Goal: Task Accomplishment & Management: Use online tool/utility

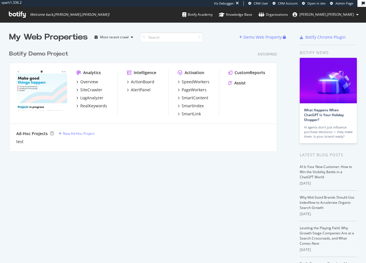
scroll to position [258, 357]
click at [288, 15] on div "Organizations" at bounding box center [273, 15] width 29 height 6
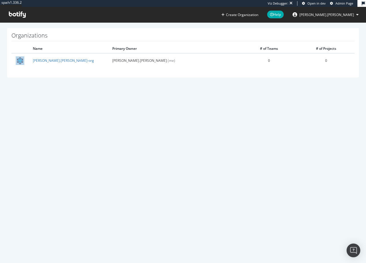
click at [346, 15] on span "[PERSON_NAME].[PERSON_NAME]" at bounding box center [326, 14] width 55 height 5
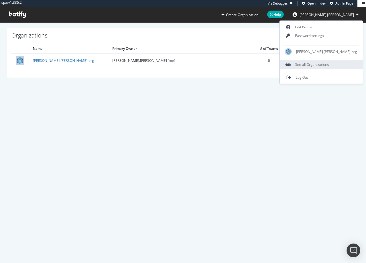
click at [339, 65] on div "See all Organizations" at bounding box center [321, 64] width 83 height 9
click at [326, 62] on div "See all Organizations" at bounding box center [321, 64] width 83 height 9
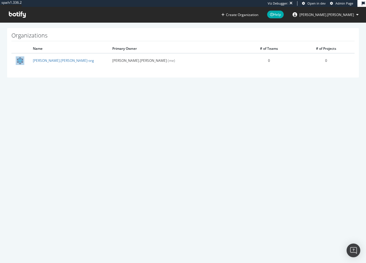
click at [342, 5] on span "Admin Page" at bounding box center [344, 3] width 18 height 4
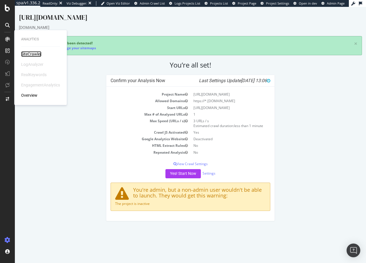
click at [29, 54] on div "SiteCrawler" at bounding box center [31, 54] width 20 height 6
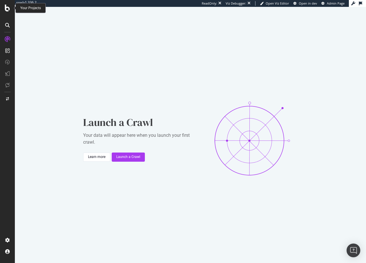
click at [7, 10] on icon at bounding box center [7, 8] width 5 height 7
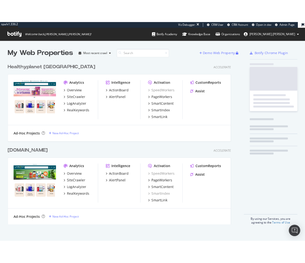
scroll to position [196, 268]
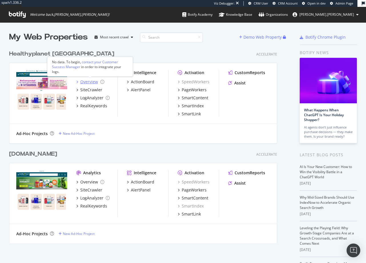
click at [87, 82] on div "Overview" at bounding box center [89, 82] width 18 height 6
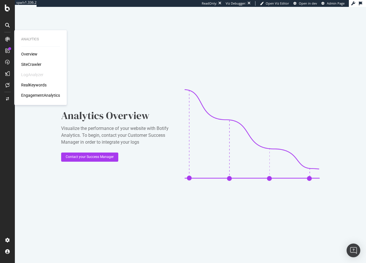
click at [29, 62] on div "SiteCrawler" at bounding box center [31, 64] width 20 height 6
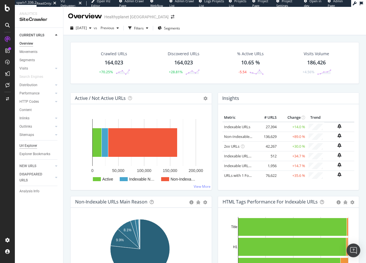
click at [29, 145] on div "Url Explorer" at bounding box center [28, 146] width 18 height 6
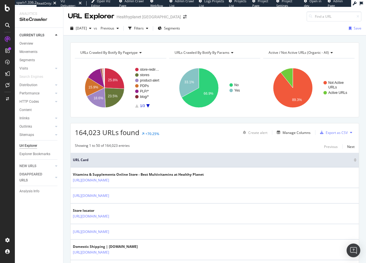
click at [3, 136] on div at bounding box center [8, 135] width 14 height 201
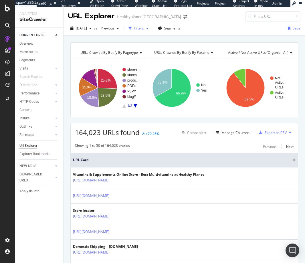
click at [151, 29] on div "button" at bounding box center [147, 28] width 7 height 3
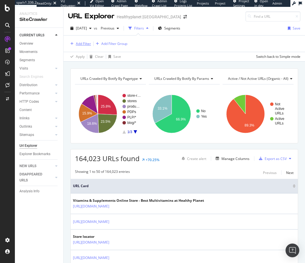
click at [85, 42] on div "Add Filter" at bounding box center [83, 43] width 15 height 5
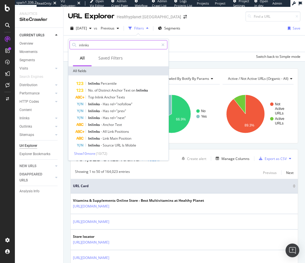
type input "inlinks"
click at [84, 155] on div "Show 10 more ( 10 / 72 )" at bounding box center [118, 153] width 98 height 5
click at [84, 153] on span "Show 10 more" at bounding box center [84, 153] width 21 height 5
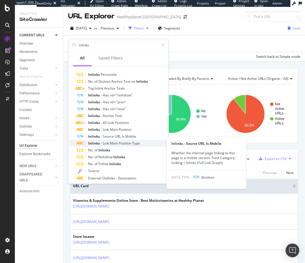
scroll to position [10, 0]
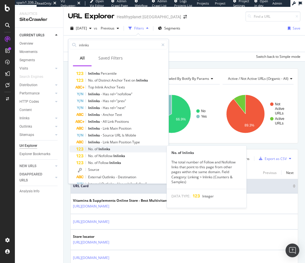
click at [108, 149] on span "Inlinks" at bounding box center [104, 148] width 12 height 5
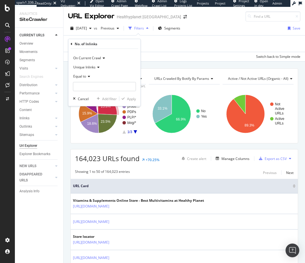
click at [88, 77] on icon at bounding box center [88, 76] width 4 height 3
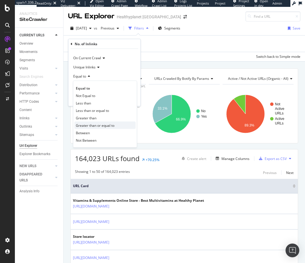
click at [98, 124] on span "Greater than or equal to" at bounding box center [95, 125] width 39 height 5
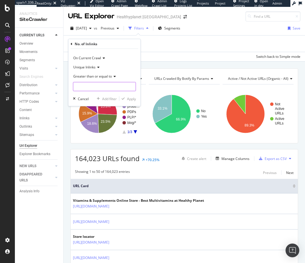
click at [94, 88] on input "number" at bounding box center [104, 86] width 63 height 9
type input "1"
click at [132, 99] on div "Apply" at bounding box center [131, 98] width 9 height 5
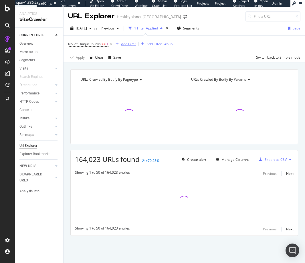
click at [131, 45] on div "Add Filter" at bounding box center [128, 43] width 15 height 5
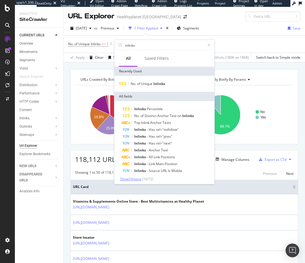
click at [133, 179] on span "Show 10 more" at bounding box center [130, 178] width 21 height 5
click at [143, 45] on input "inlinks" at bounding box center [164, 45] width 80 height 9
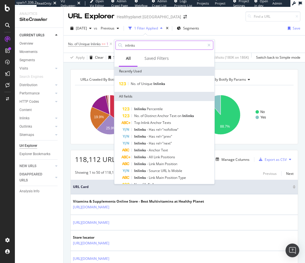
click at [143, 45] on input "inlinks" at bounding box center [164, 45] width 80 height 9
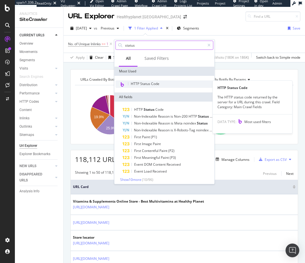
type input "status"
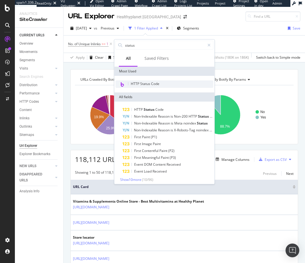
click at [147, 83] on span "HTTP Status Code" at bounding box center [145, 83] width 29 height 5
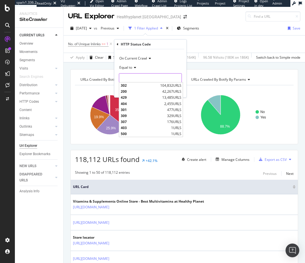
click at [144, 79] on input "number" at bounding box center [150, 77] width 63 height 9
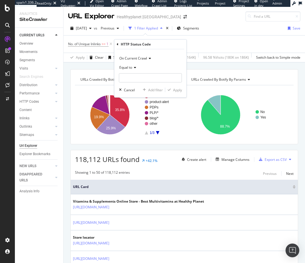
click at [133, 67] on icon at bounding box center [134, 67] width 4 height 3
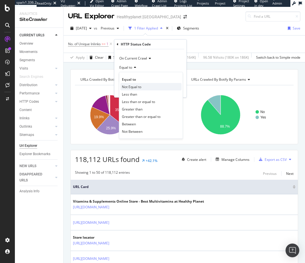
click at [133, 84] on span "Not Equal to" at bounding box center [131, 86] width 19 height 5
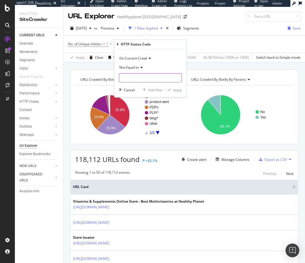
click at [131, 77] on input "number" at bounding box center [150, 77] width 63 height 9
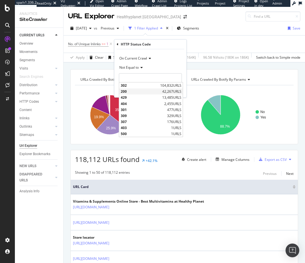
click at [127, 91] on span "200" at bounding box center [141, 91] width 40 height 5
type input "200"
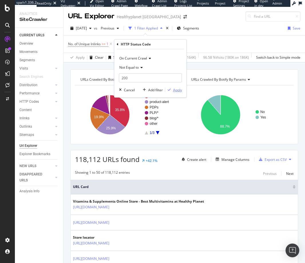
click at [178, 89] on div "Apply" at bounding box center [177, 89] width 9 height 5
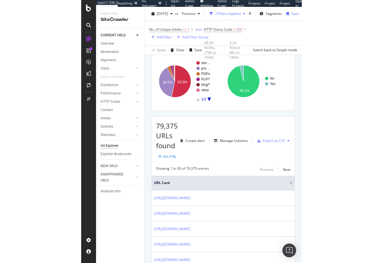
scroll to position [33, 0]
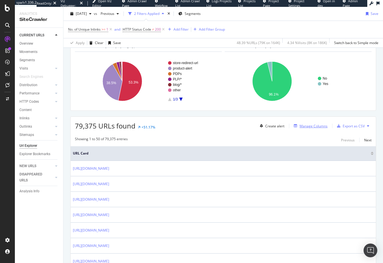
click at [308, 124] on div "Manage Columns" at bounding box center [313, 125] width 28 height 5
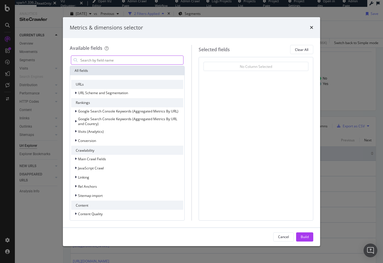
click at [107, 62] on input "modal" at bounding box center [131, 60] width 103 height 9
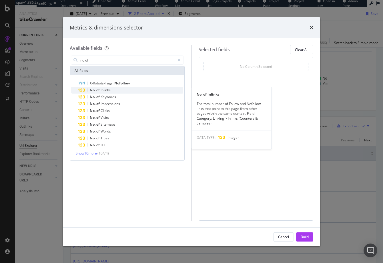
type input "no of"
click at [106, 91] on span "Inlinks" at bounding box center [106, 89] width 10 height 5
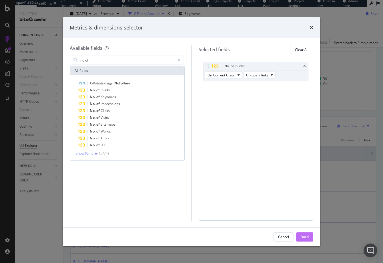
click at [309, 239] on button "Build" at bounding box center [304, 236] width 17 height 9
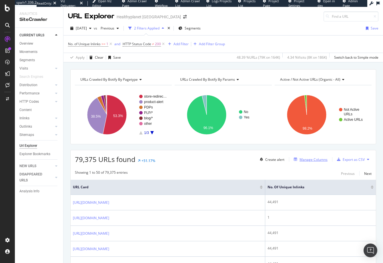
click at [308, 161] on div "Manage Columns" at bounding box center [313, 159] width 28 height 5
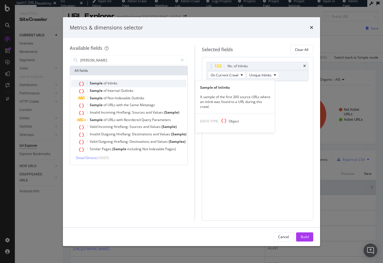
type input "[PERSON_NAME]"
click at [114, 83] on span "Inlinks" at bounding box center [112, 83] width 10 height 5
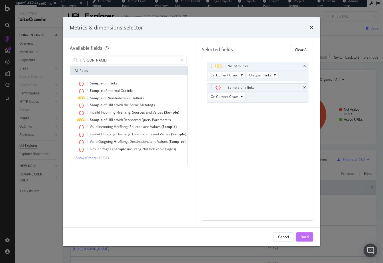
click at [304, 235] on div "Build" at bounding box center [305, 236] width 8 height 5
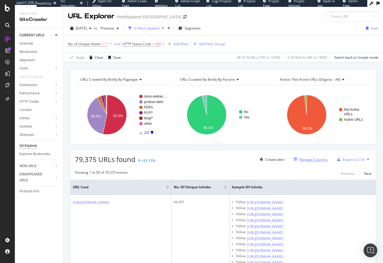
click at [313, 160] on div "Manage Columns" at bounding box center [313, 159] width 28 height 5
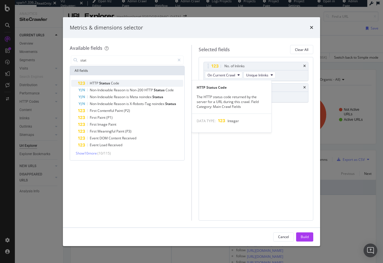
type input "stat"
click at [97, 80] on div "HTTP Status Code" at bounding box center [130, 83] width 105 height 7
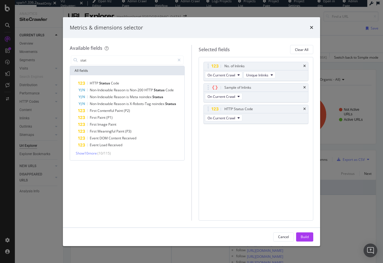
click at [296, 153] on div "No. of Inlinks On Current Crawl Unique Inlinks Sample of Inlinks On Current Cra…" at bounding box center [256, 138] width 115 height 163
drag, startPoint x: 263, startPoint y: 108, endPoint x: 259, endPoint y: 69, distance: 39.1
click at [259, 69] on body "spa/v1.336.2 ReadOnly: Viz Debugger: Open Viz Editor Admin Crawl Page Webflow A…" at bounding box center [191, 131] width 383 height 263
click at [306, 237] on div "Build" at bounding box center [305, 236] width 8 height 5
